Goal: Download file/media

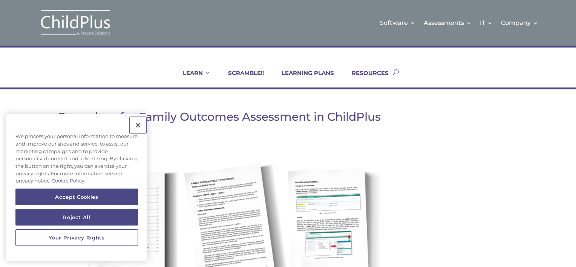
click at [135, 127] on button "Close" at bounding box center [138, 125] width 17 height 17
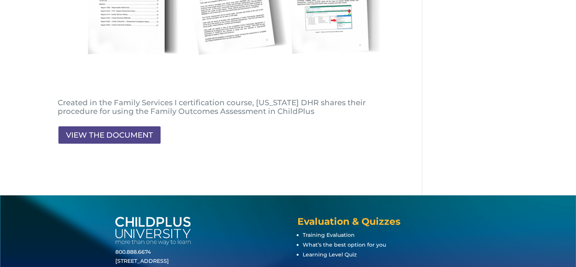
scroll to position [225, 0]
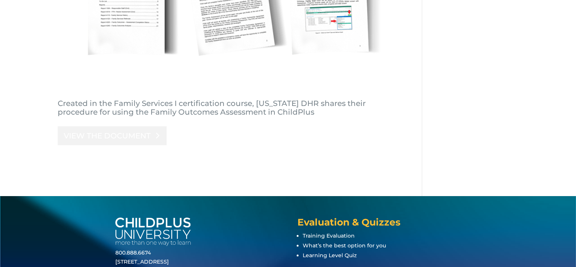
click at [71, 141] on link "VIEW THE DOCUMENT" at bounding box center [112, 135] width 109 height 19
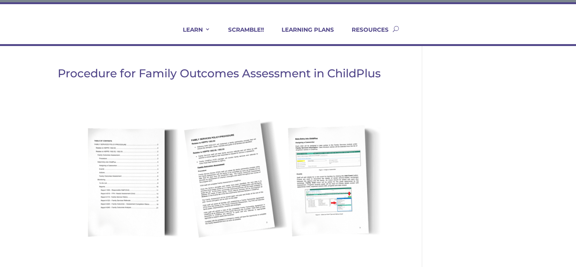
scroll to position [0, 0]
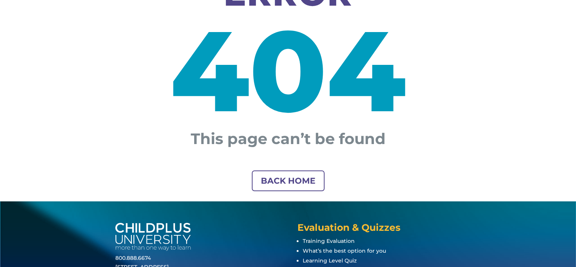
scroll to position [172, 0]
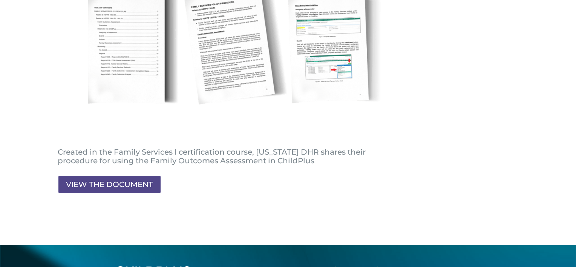
scroll to position [182, 0]
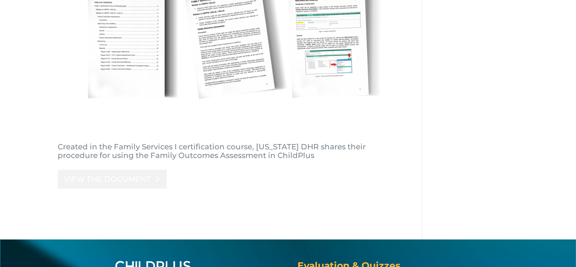
click at [113, 178] on link "VIEW THE DOCUMENT" at bounding box center [112, 179] width 109 height 19
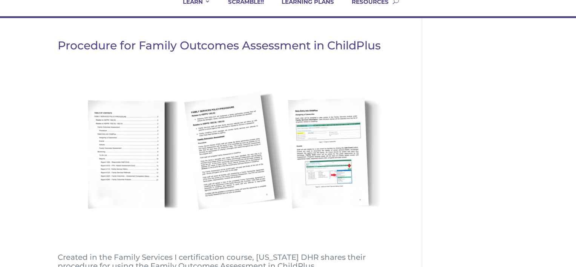
scroll to position [71, 0]
click at [406, 41] on div "Procedure for Family Outcomes Assessment in ChildPlus Created in the Family Ser…" at bounding box center [240, 195] width 365 height 310
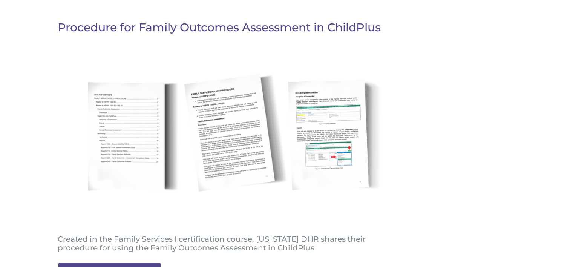
scroll to position [91, 0]
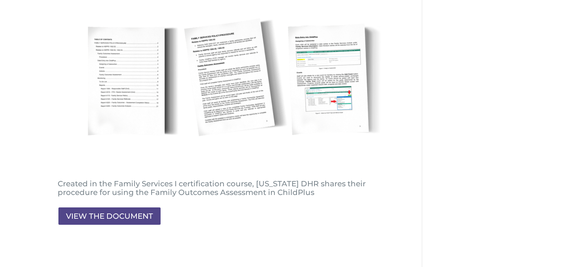
scroll to position [151, 0]
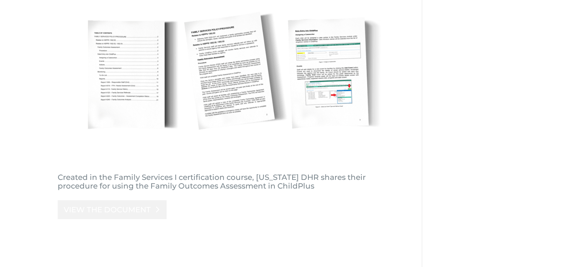
click at [137, 203] on link "VIEW THE DOCUMENT" at bounding box center [112, 209] width 109 height 19
